Goal: Transaction & Acquisition: Book appointment/travel/reservation

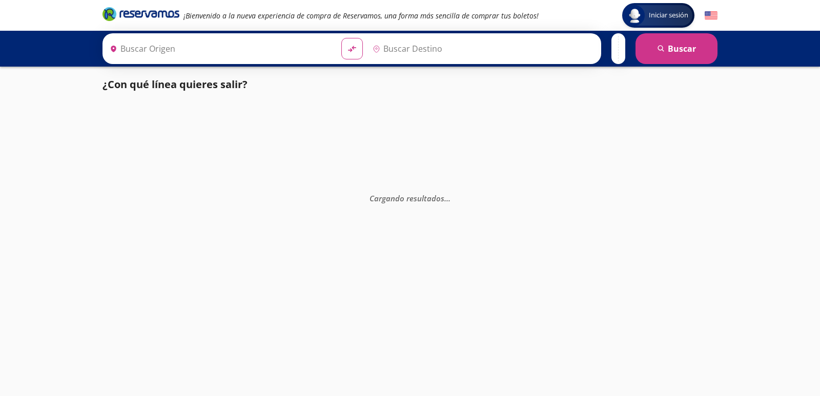
type input "[GEOGRAPHIC_DATA], [GEOGRAPHIC_DATA]"
type input "Colima, Colima"
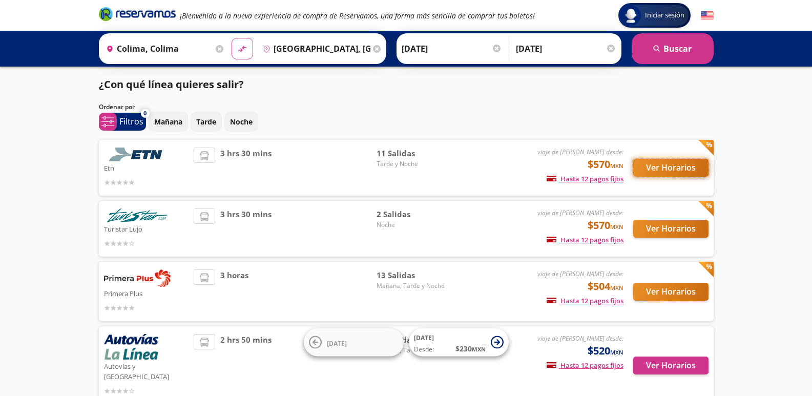
click at [688, 163] on button "Ver Horarios" at bounding box center [670, 168] width 75 height 18
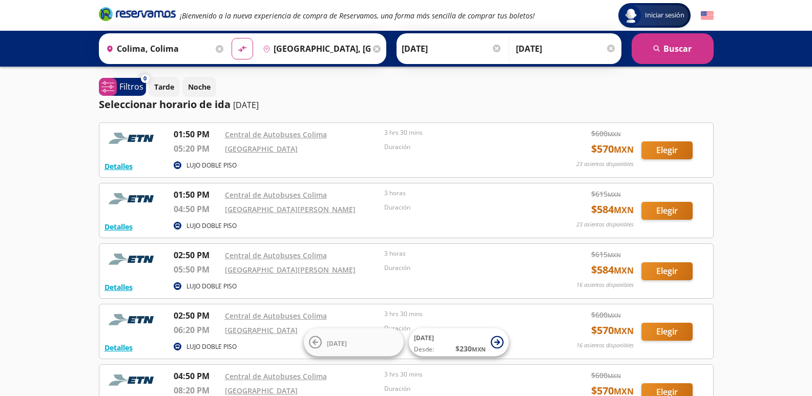
scroll to position [51, 0]
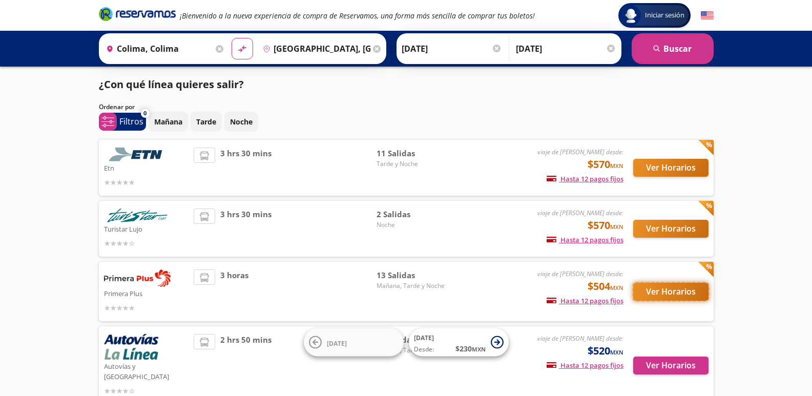
click at [692, 284] on button "Ver Horarios" at bounding box center [670, 292] width 75 height 18
click at [679, 288] on button "Ver Horarios" at bounding box center [670, 292] width 75 height 18
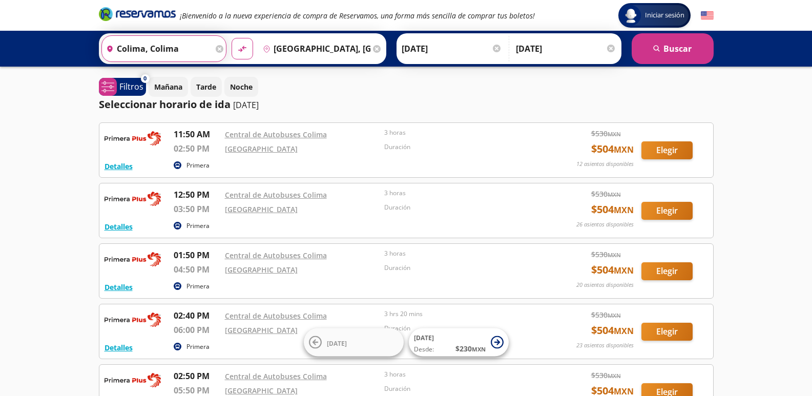
click at [210, 50] on input "Colima, Colima" at bounding box center [158, 49] width 112 height 26
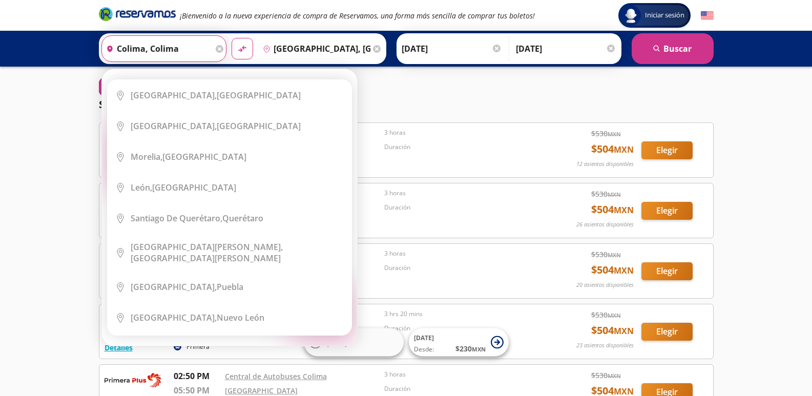
click at [214, 51] on div "Origen heroicons:map-pin-20-solid Colima, [GEOGRAPHIC_DATA]" at bounding box center [164, 48] width 126 height 27
click at [217, 50] on icon at bounding box center [220, 49] width 8 height 8
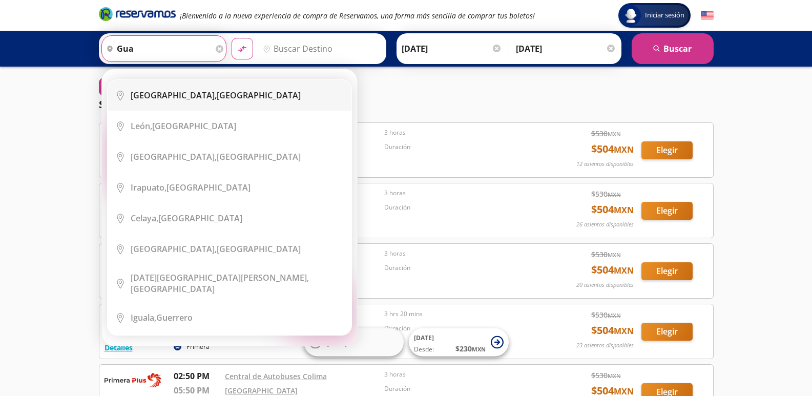
click at [199, 101] on li "City Icon [GEOGRAPHIC_DATA], [GEOGRAPHIC_DATA]" at bounding box center [230, 95] width 244 height 31
type input "[GEOGRAPHIC_DATA], [GEOGRAPHIC_DATA]"
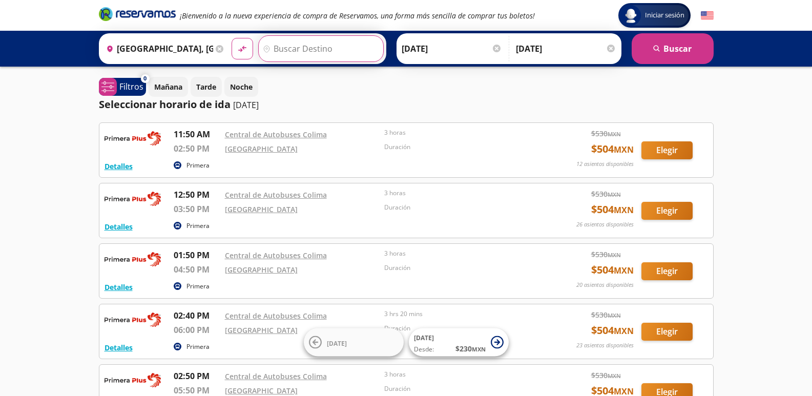
click at [326, 55] on input "Destino" at bounding box center [320, 49] width 122 height 26
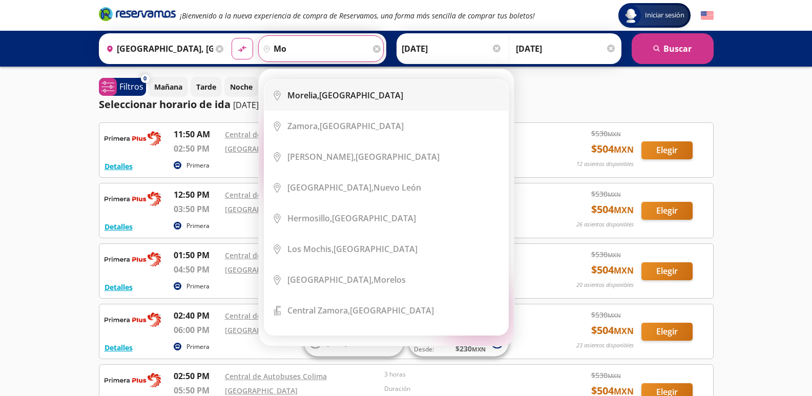
click at [385, 100] on div "[GEOGRAPHIC_DATA], [GEOGRAPHIC_DATA]" at bounding box center [393, 95] width 213 height 11
type input "[GEOGRAPHIC_DATA], [GEOGRAPHIC_DATA]"
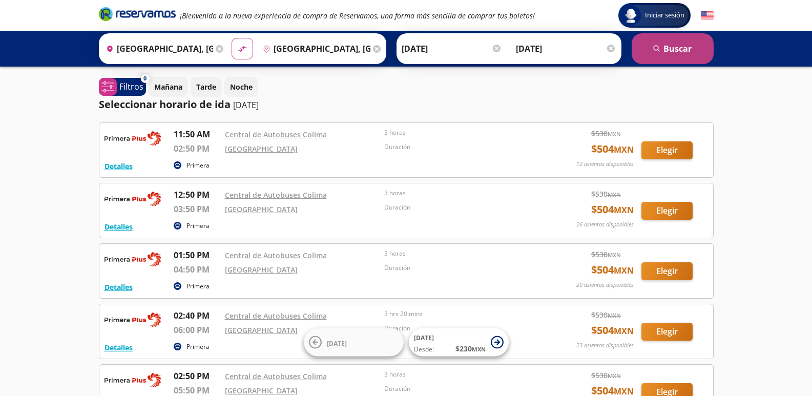
click at [683, 52] on button "search [GEOGRAPHIC_DATA]" at bounding box center [673, 48] width 82 height 31
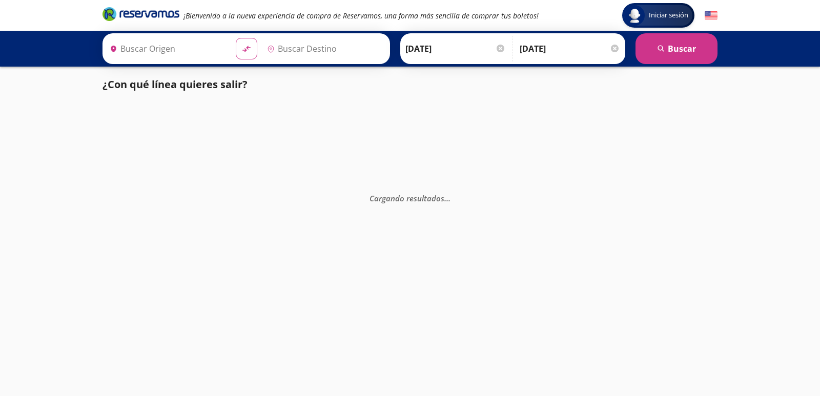
type input "[GEOGRAPHIC_DATA], [GEOGRAPHIC_DATA]"
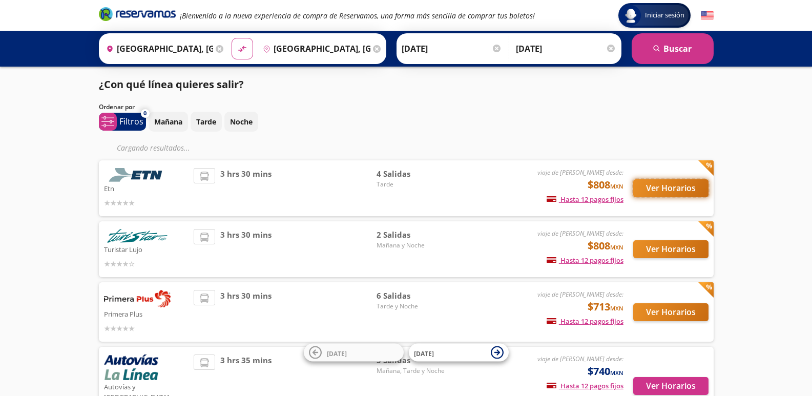
click at [673, 193] on button "Ver Horarios" at bounding box center [670, 188] width 75 height 18
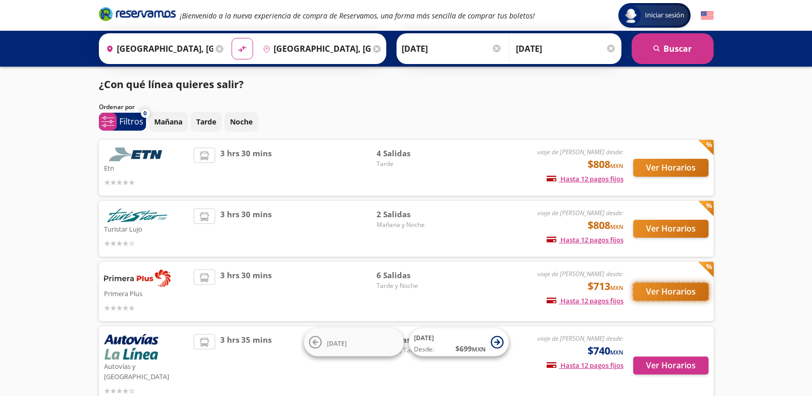
click at [668, 289] on button "Ver Horarios" at bounding box center [670, 292] width 75 height 18
click at [652, 283] on button "Ver Horarios" at bounding box center [670, 292] width 75 height 18
